Goal: Information Seeking & Learning: Learn about a topic

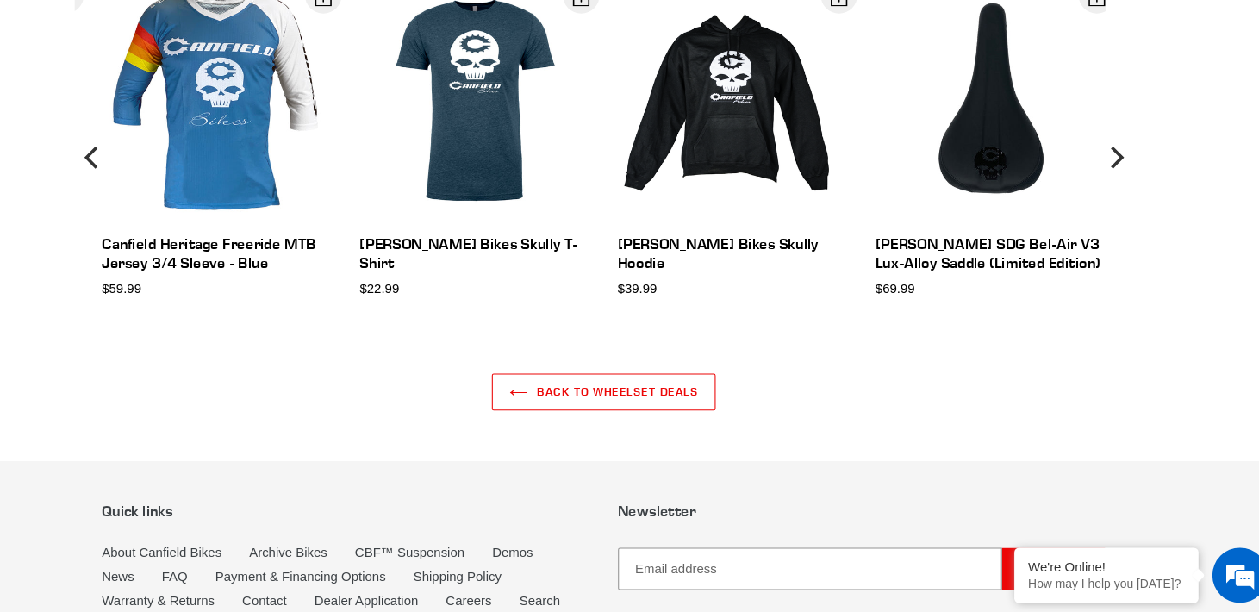
scroll to position [1102, 0]
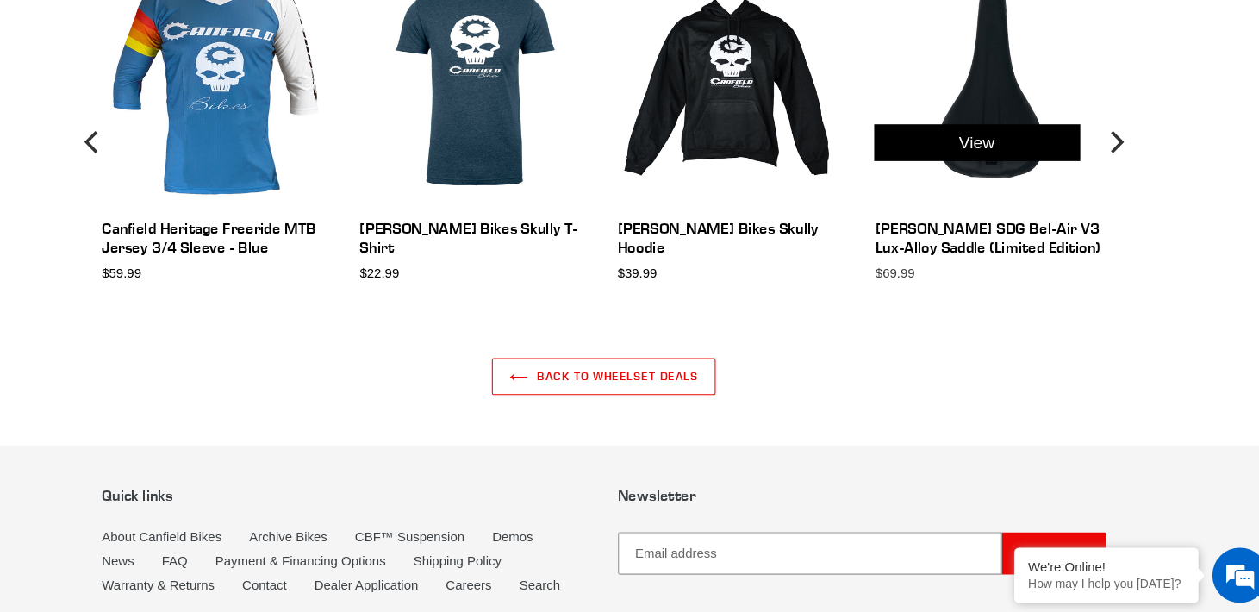
click at [987, 137] on div "View" at bounding box center [978, 171] width 241 height 321
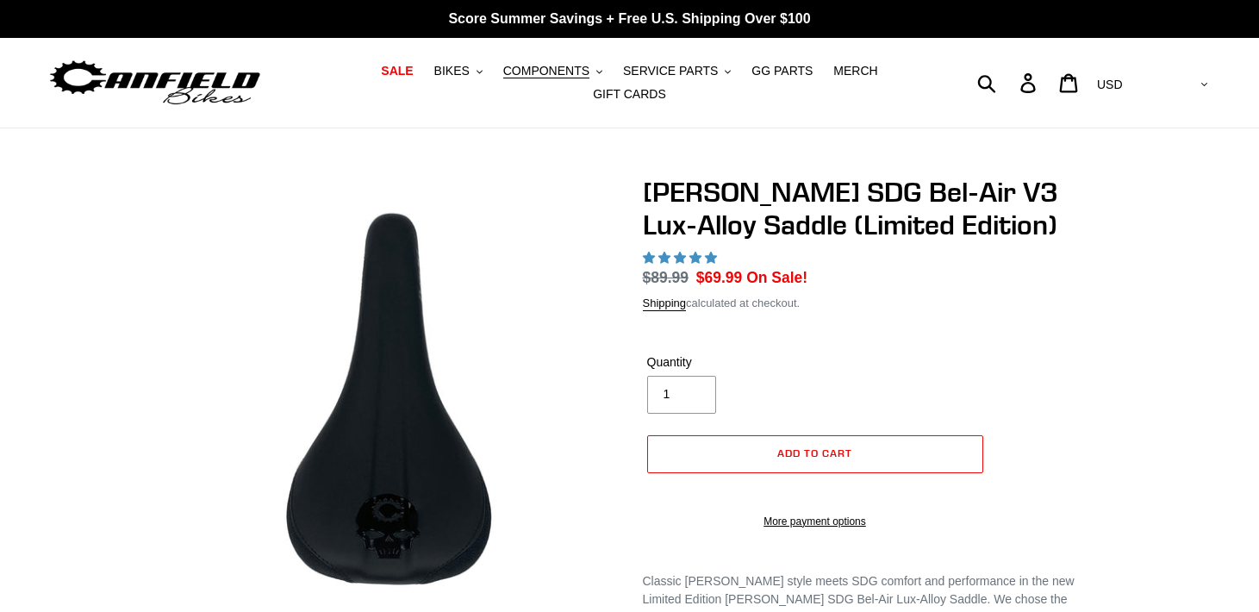
select select "highest-rating"
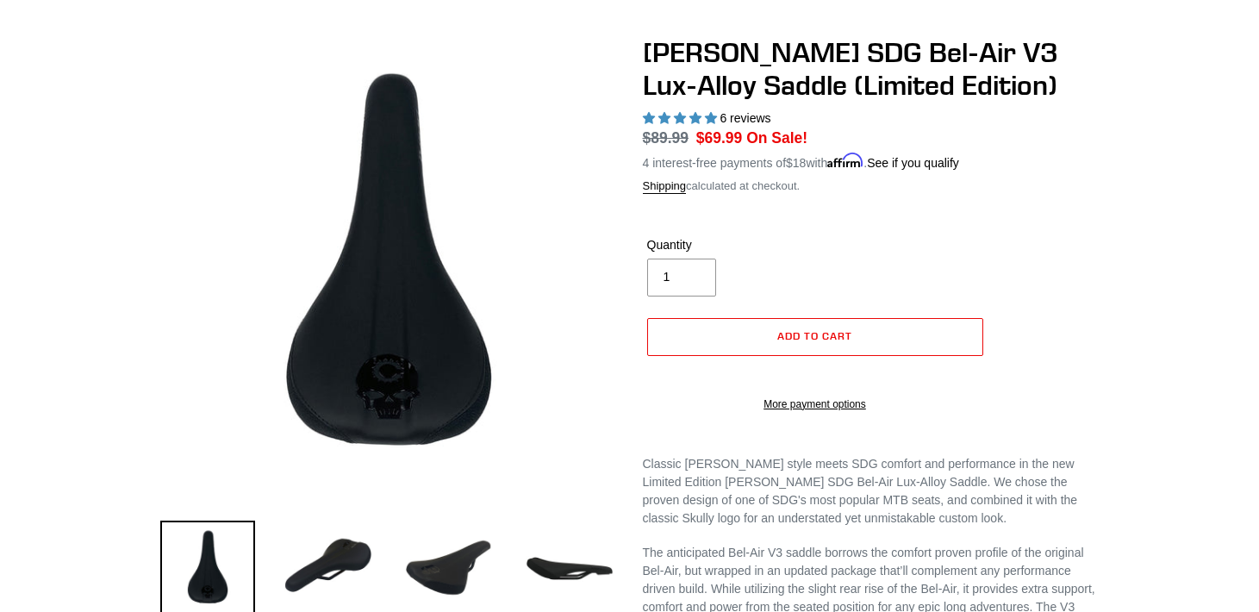
scroll to position [141, 0]
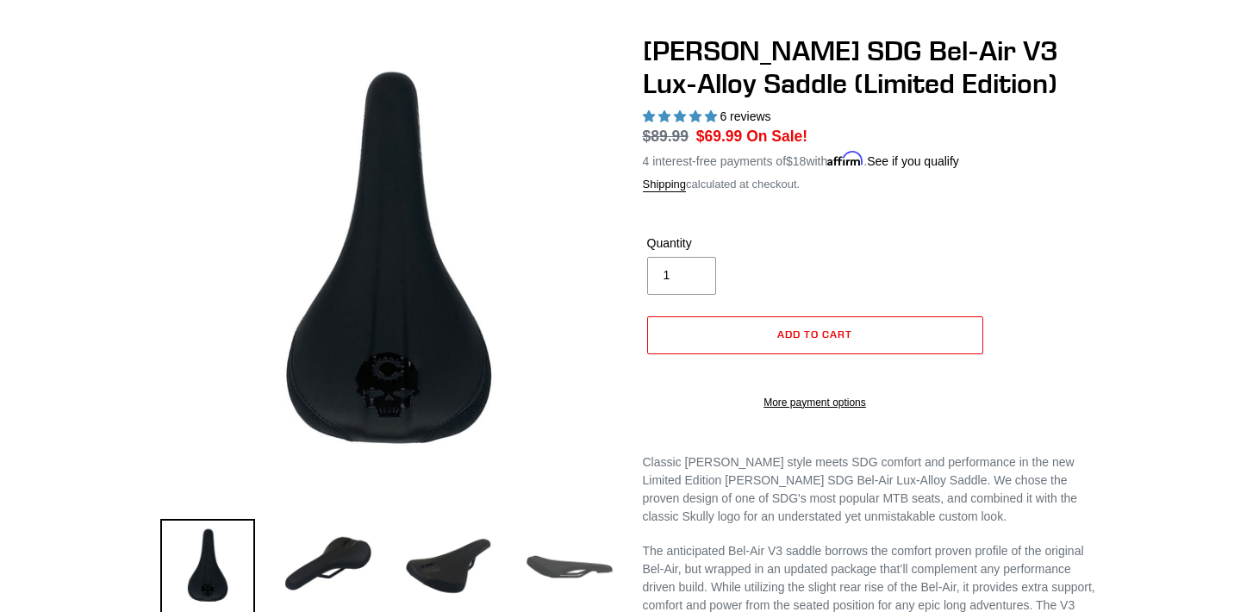
click at [575, 556] on img at bounding box center [569, 566] width 95 height 95
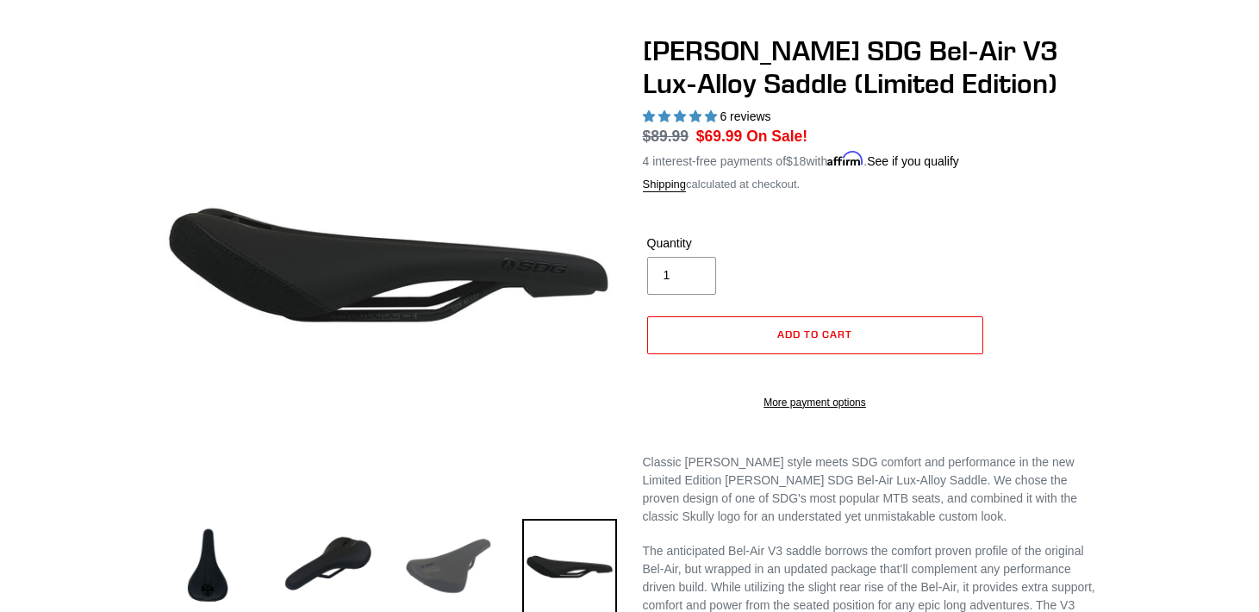
click at [423, 560] on img at bounding box center [448, 566] width 95 height 95
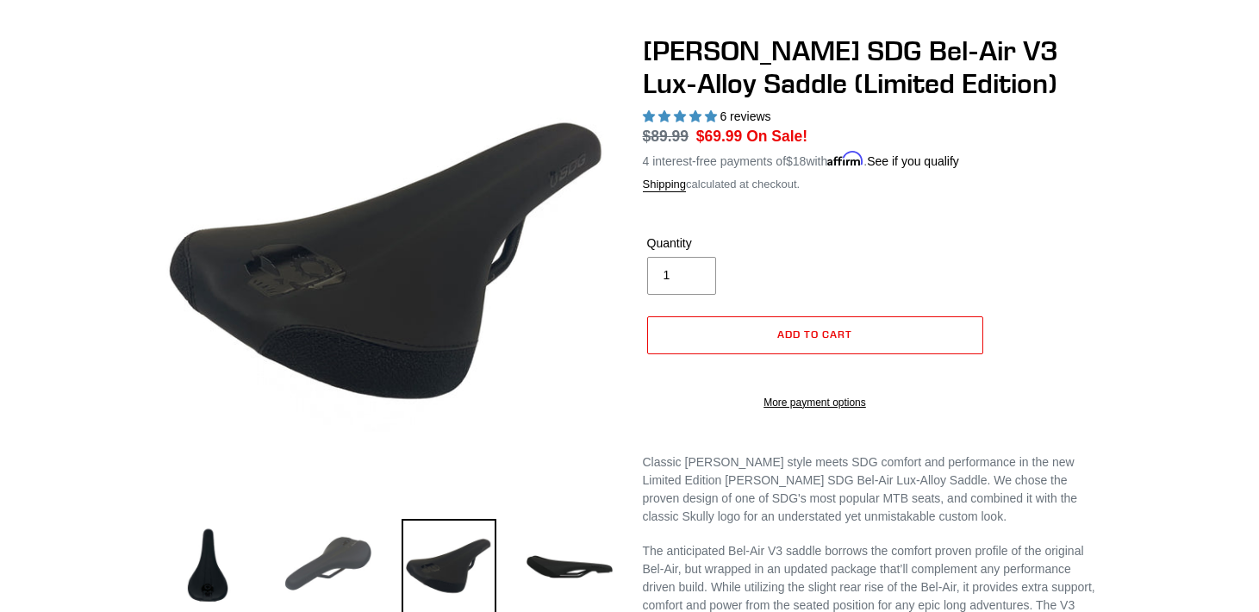
click at [338, 553] on img at bounding box center [328, 566] width 95 height 95
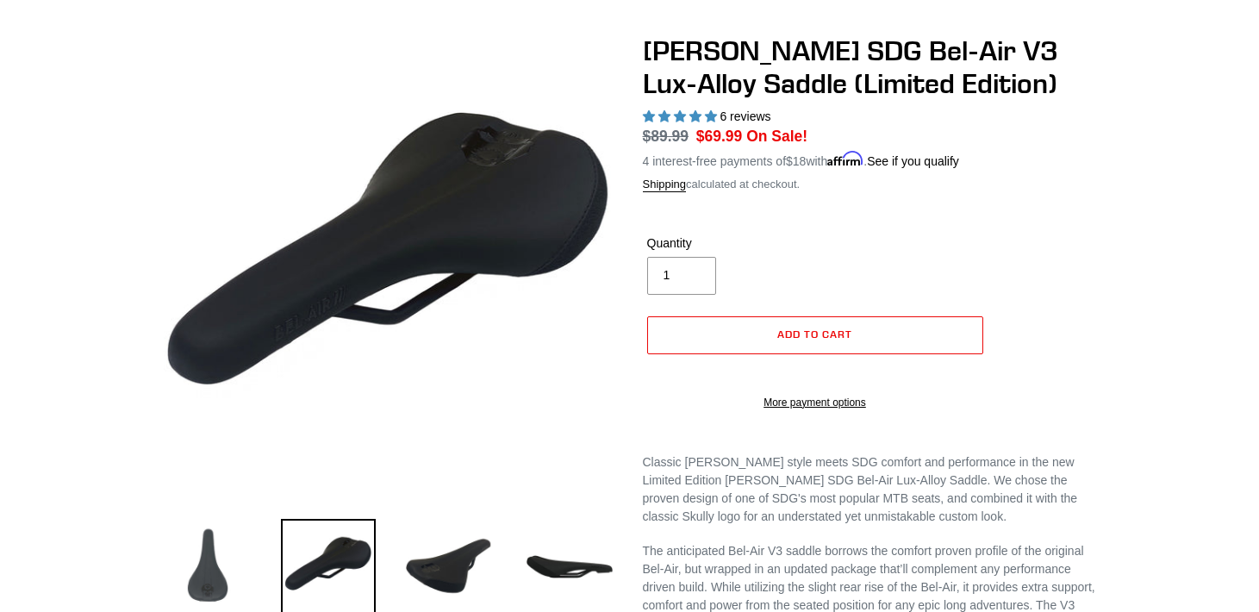
click at [245, 538] on img at bounding box center [207, 566] width 95 height 95
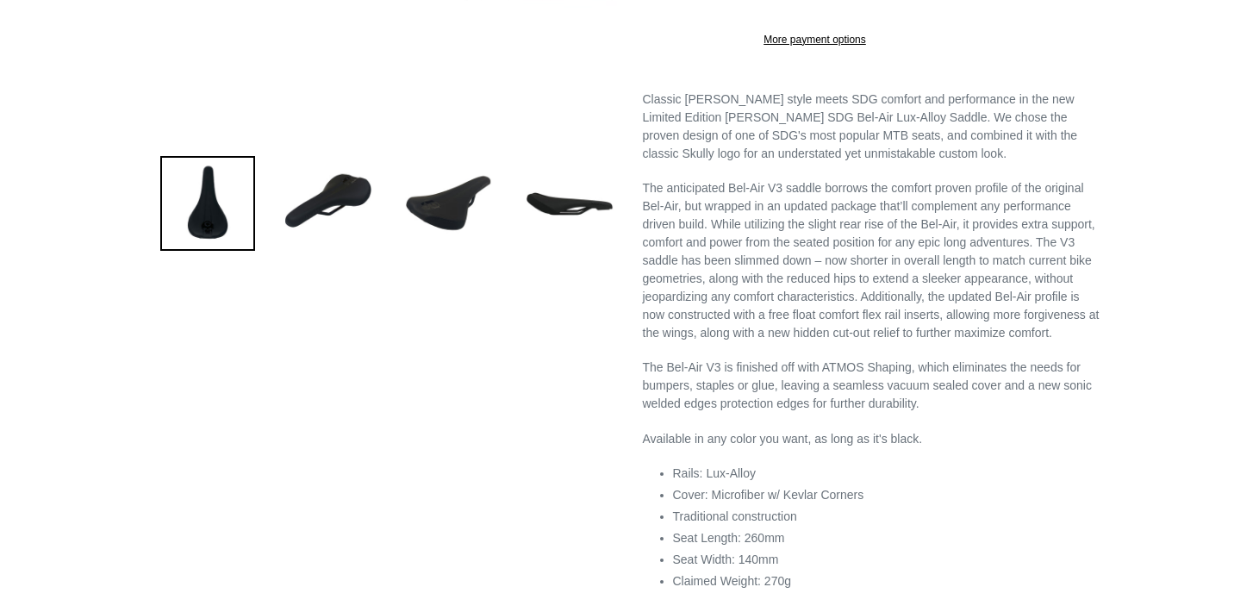
scroll to position [0, 0]
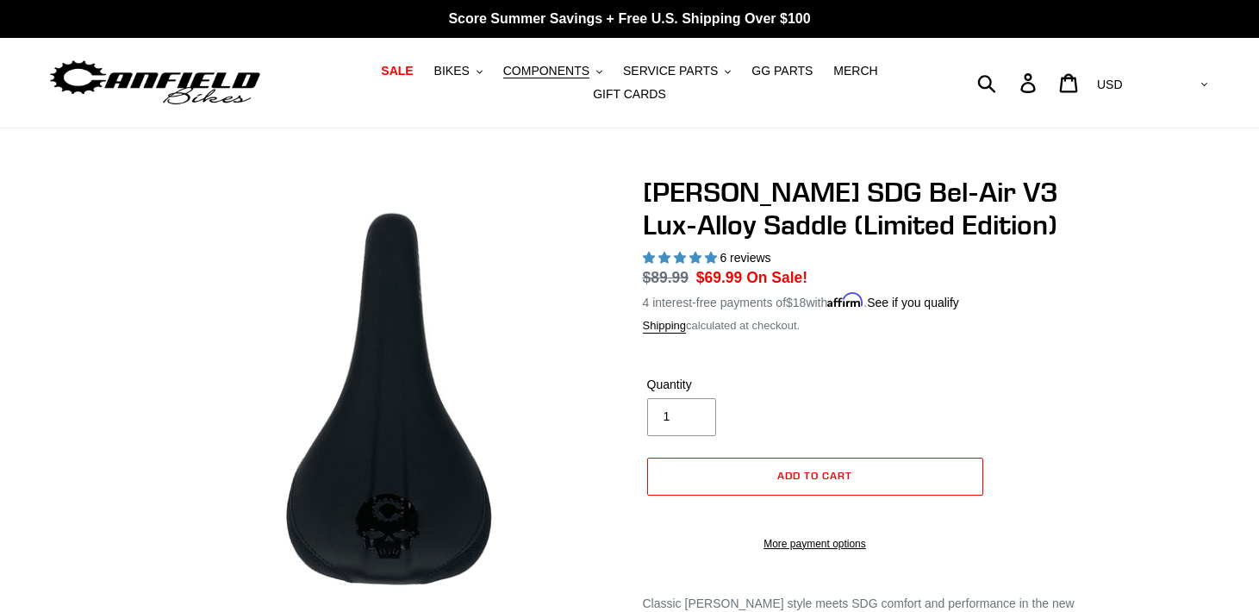
click at [458, 83] on ul "SALE BIKES .cls-1{fill:#231f20} SHOP ALL BIKES SHOP DEMO BIKES - On SALE Now! J…" at bounding box center [630, 82] width 582 height 47
click at [461, 77] on span "BIKES" at bounding box center [451, 71] width 35 height 15
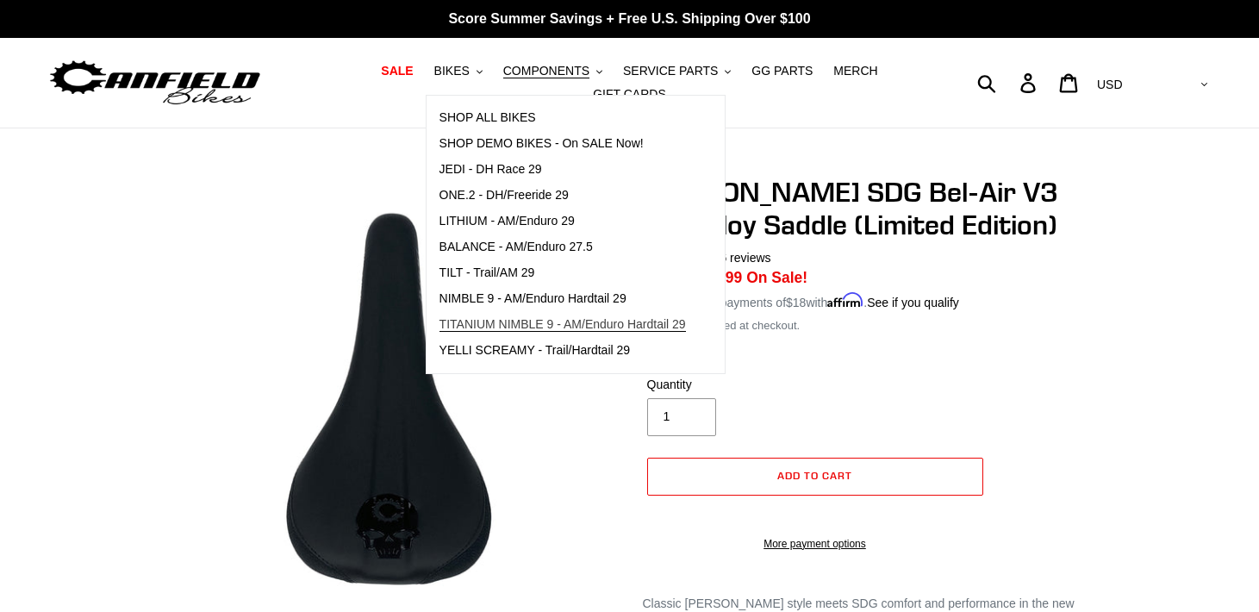
click at [491, 320] on span "TITANIUM NIMBLE 9 - AM/Enduro Hardtail 29" at bounding box center [562, 324] width 246 height 15
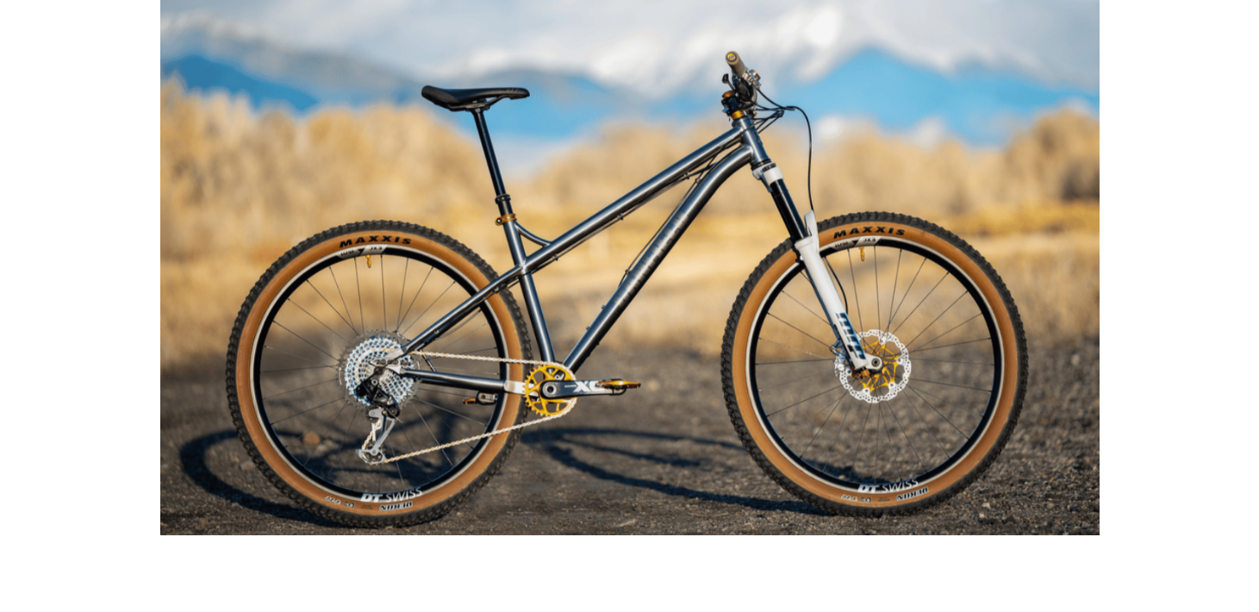
scroll to position [1491, 0]
